Goal: Navigation & Orientation: Find specific page/section

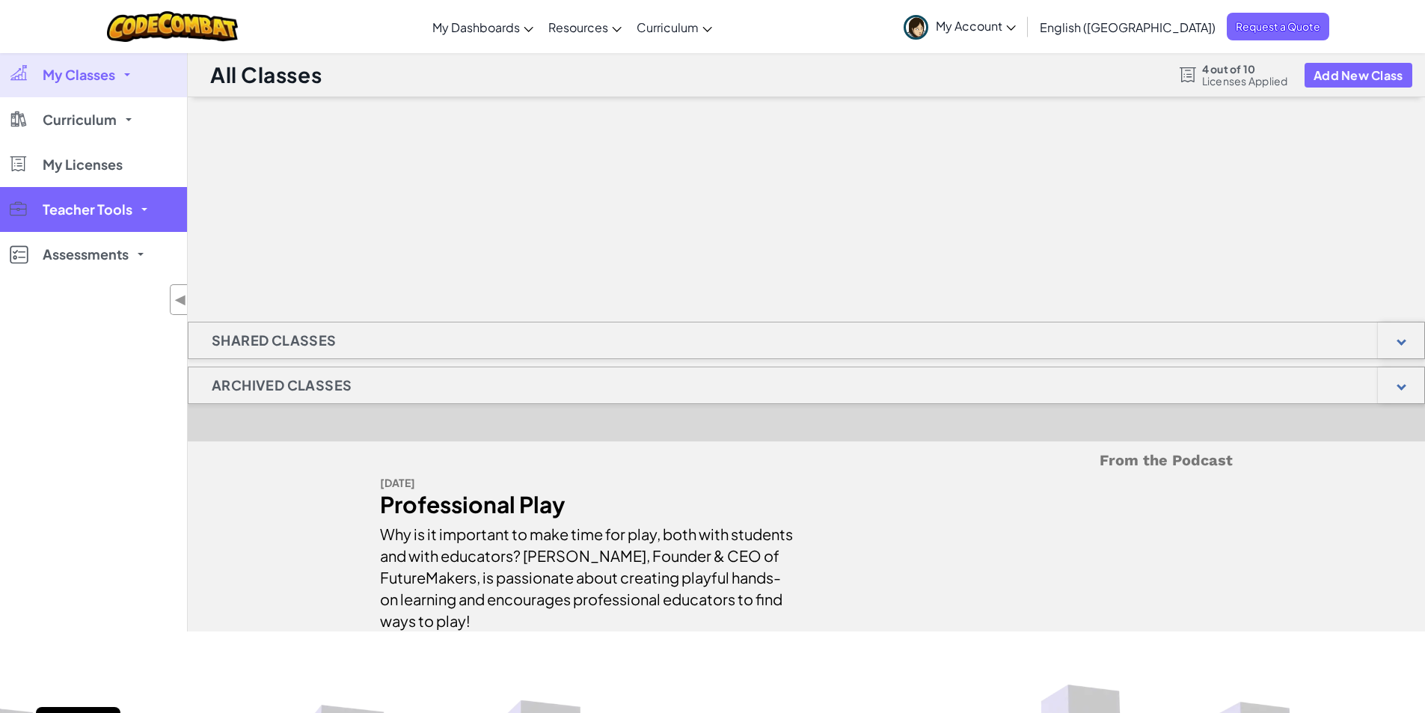
click at [136, 198] on link "Teacher Tools" at bounding box center [93, 209] width 187 height 45
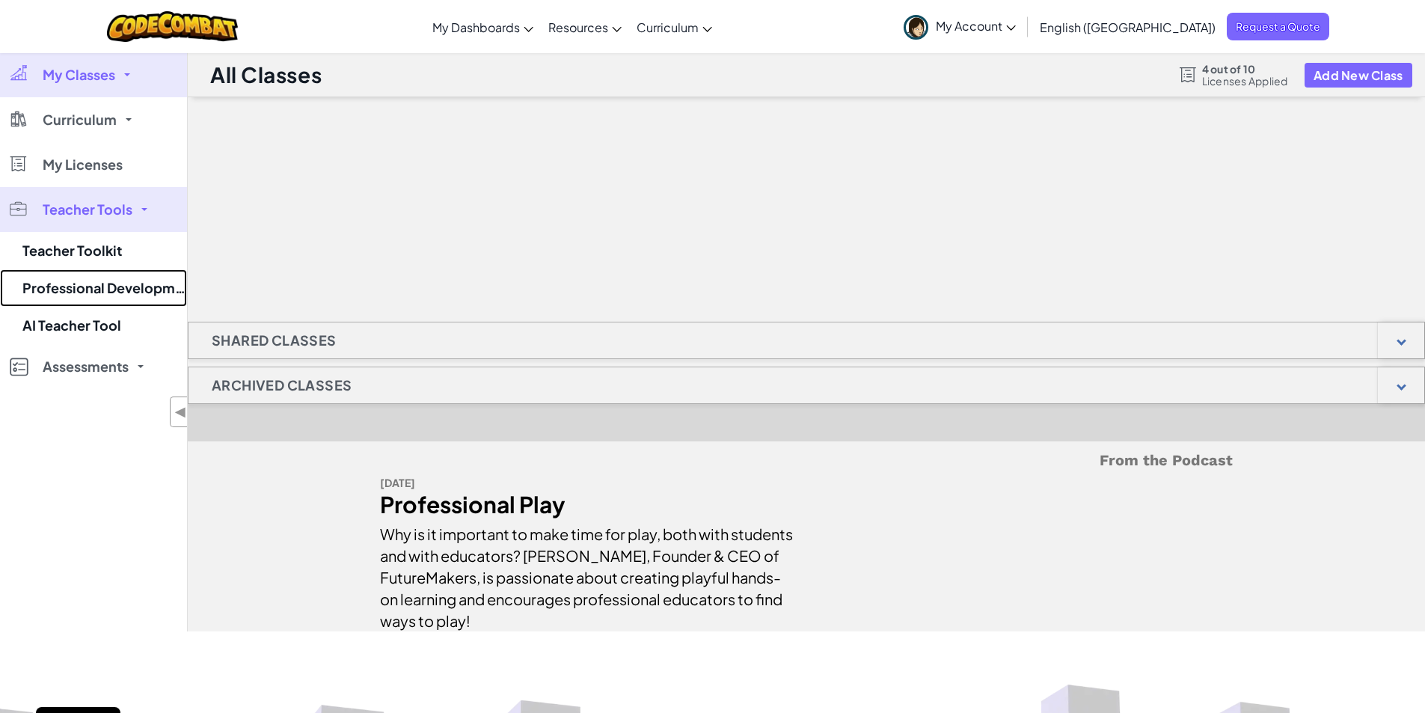
click at [70, 280] on link "Professional Development" at bounding box center [93, 287] width 187 height 37
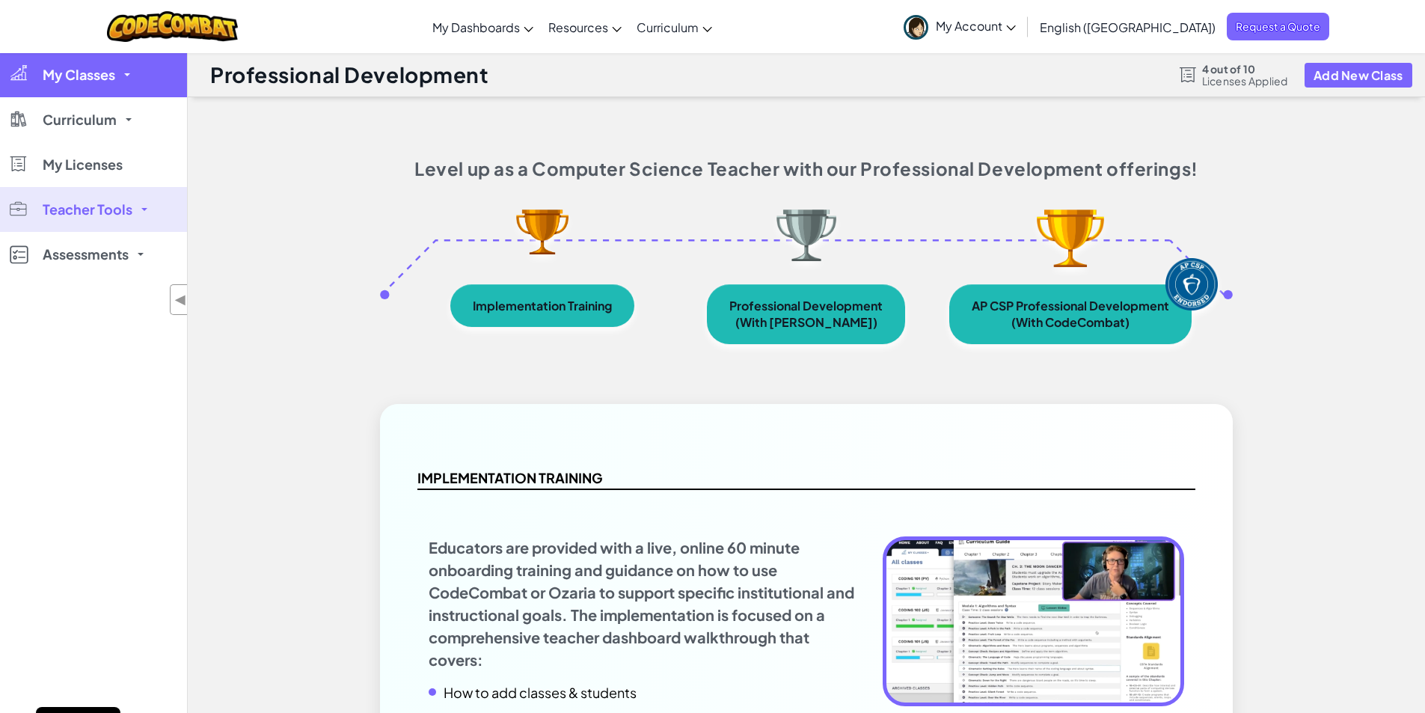
click at [40, 80] on link "My Classes" at bounding box center [93, 74] width 187 height 45
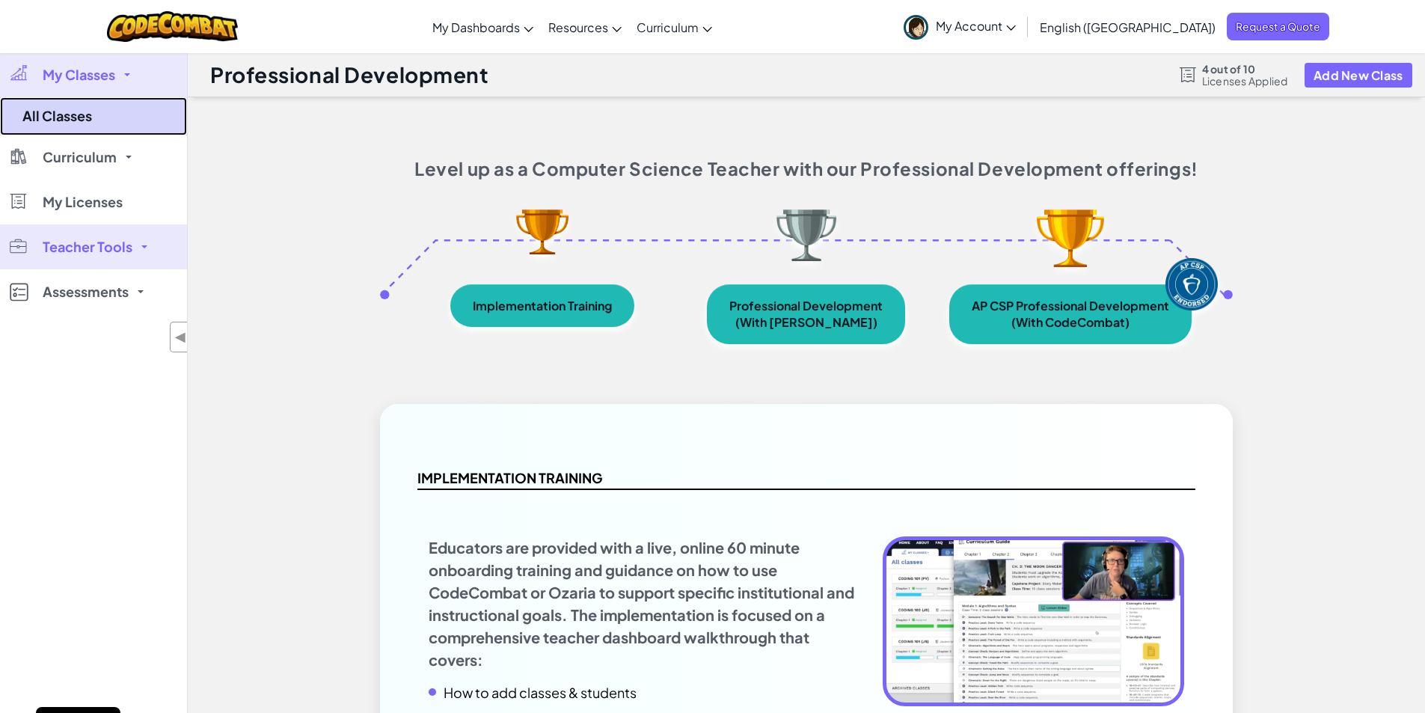
click at [40, 117] on link "All Classes" at bounding box center [93, 116] width 187 height 38
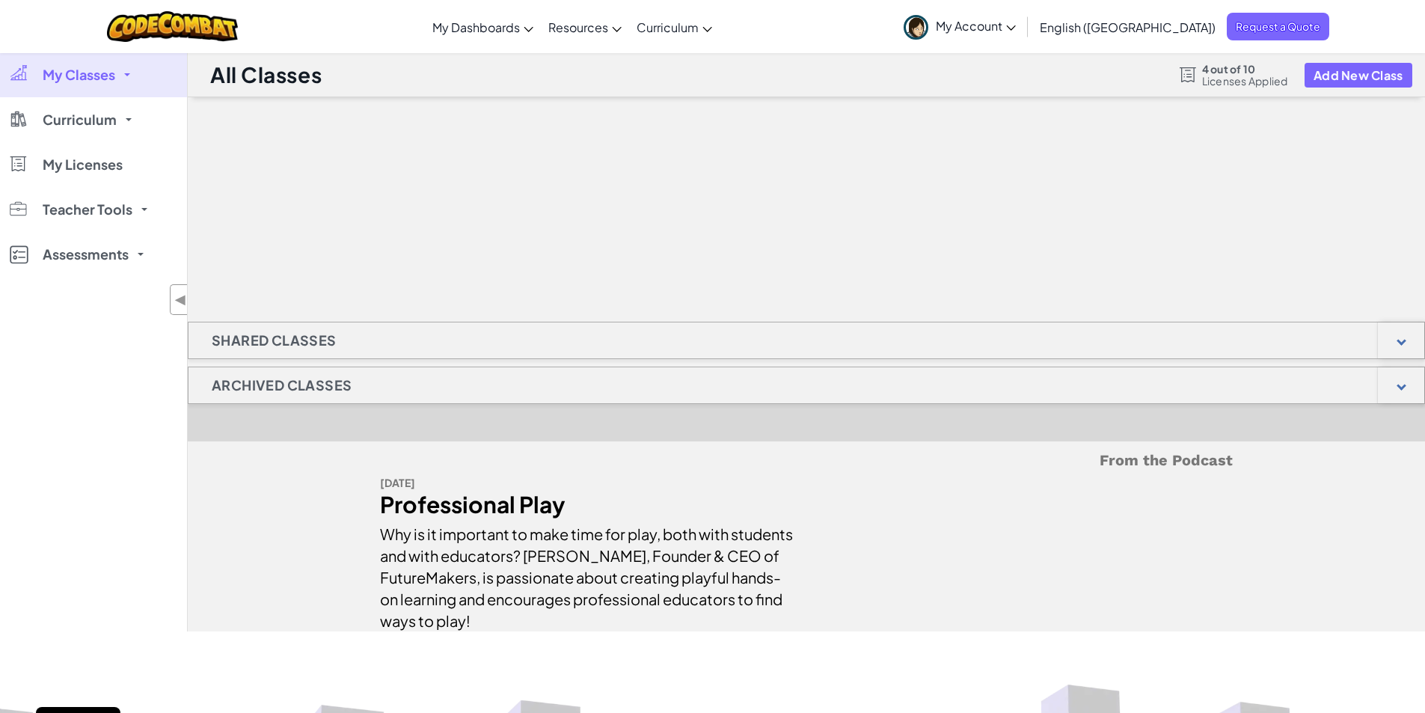
click at [508, 342] on div "Shared Classes" at bounding box center [806, 340] width 1237 height 37
click at [1400, 340] on div at bounding box center [1401, 341] width 10 height 10
click at [77, 158] on span "My Licenses" at bounding box center [83, 164] width 80 height 13
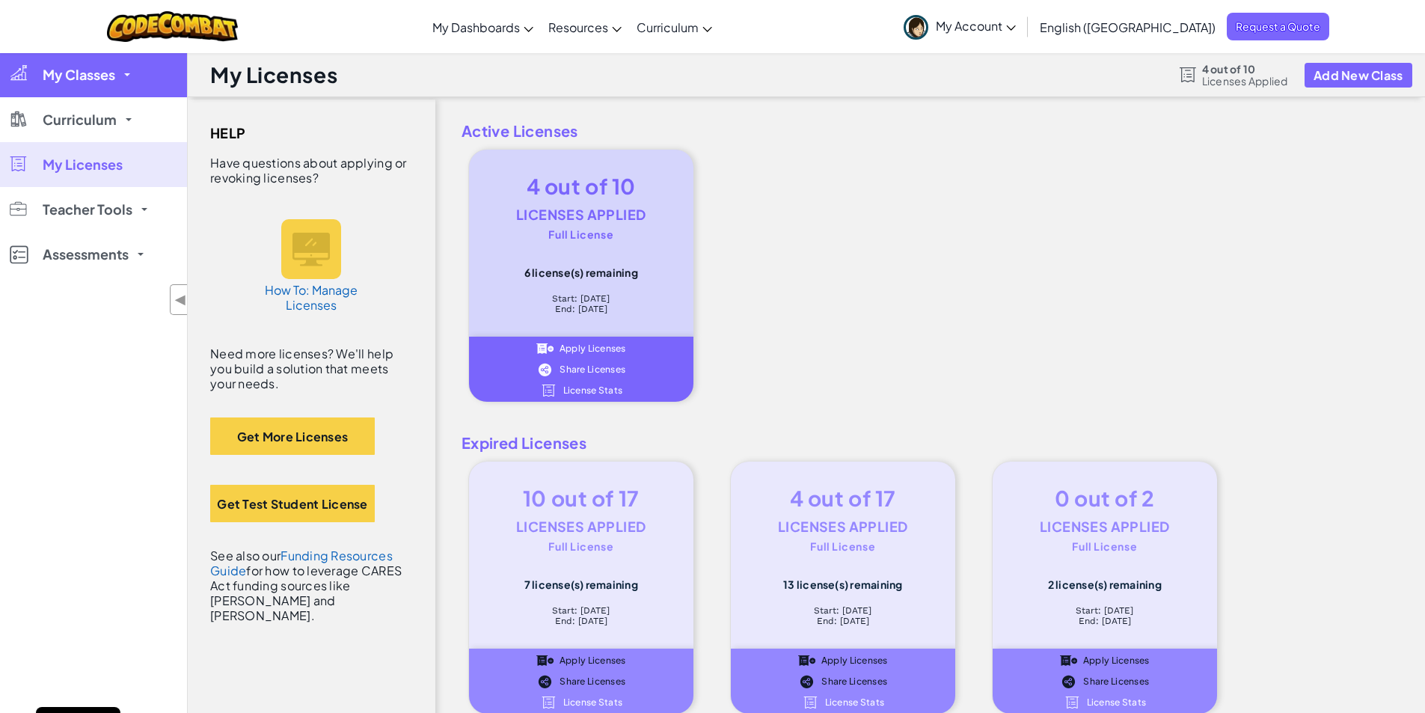
click at [82, 76] on span "My Classes" at bounding box center [79, 74] width 73 height 13
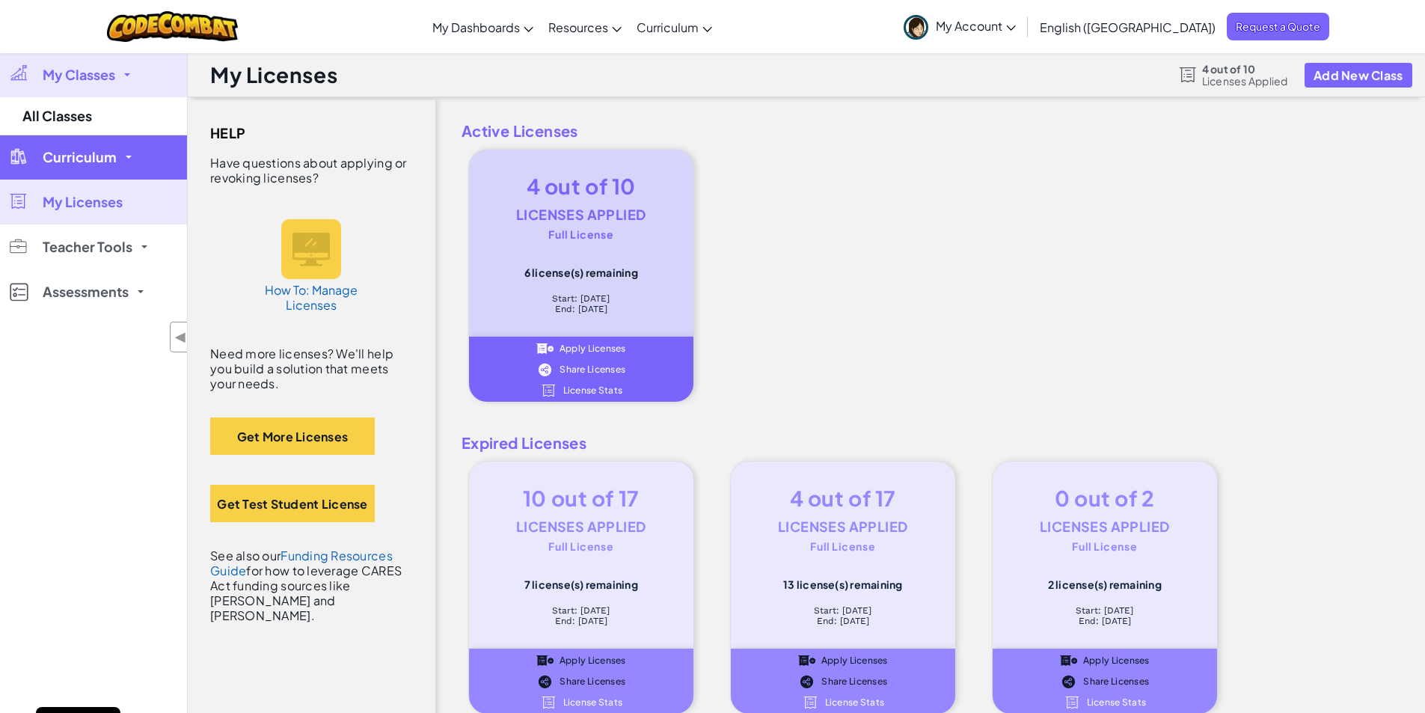
click at [75, 162] on span "Curriculum" at bounding box center [80, 156] width 74 height 13
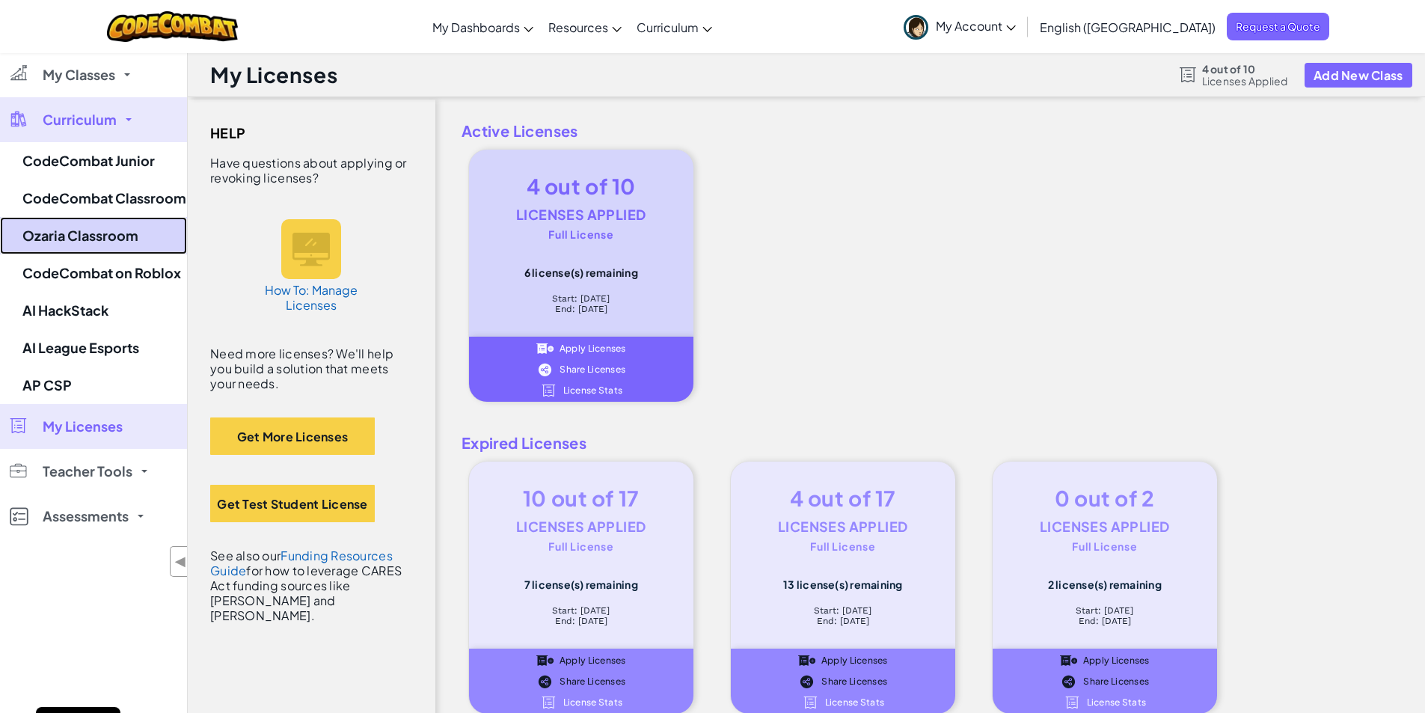
click at [49, 234] on link "Ozaria Classroom" at bounding box center [93, 235] width 187 height 37
